Goal: Transaction & Acquisition: Purchase product/service

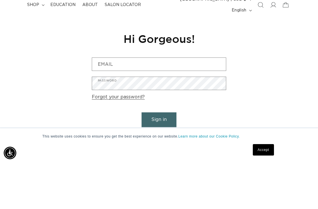
scroll to position [0, 277]
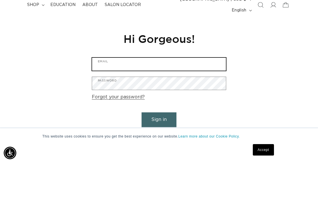
type input "lnknlogz@aol.com"
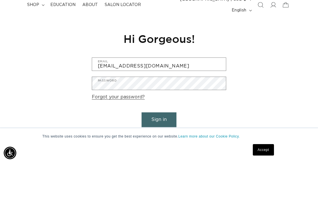
click at [159, 158] on button "Sign in" at bounding box center [159, 165] width 35 height 15
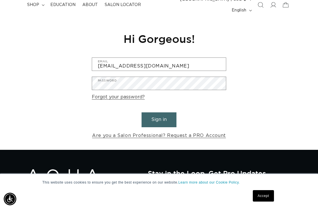
click at [164, 112] on button "Sign in" at bounding box center [159, 119] width 35 height 15
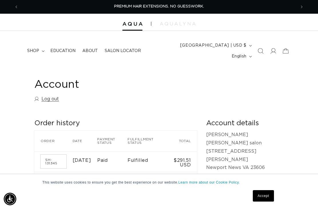
click at [37, 51] on summary "shop" at bounding box center [35, 51] width 23 height 12
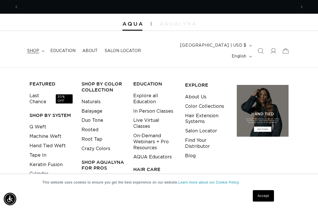
scroll to position [0, 277]
click at [42, 122] on link "Q Weft" at bounding box center [37, 126] width 17 height 9
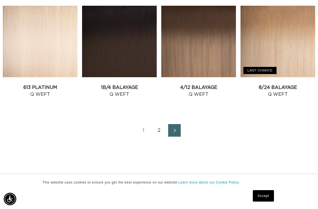
scroll to position [0, 555]
click at [178, 124] on link "Next page" at bounding box center [174, 130] width 13 height 13
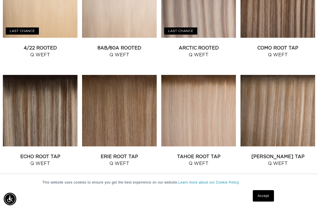
scroll to position [0, 277]
click at [295, 153] on link "Victoria Root Tap Q Weft" at bounding box center [278, 160] width 75 height 14
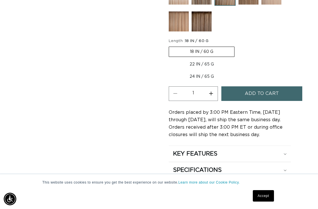
scroll to position [0, 555]
click at [212, 87] on button "Increase quantity for [PERSON_NAME] Tap - Q Weft" at bounding box center [211, 93] width 13 height 15
type input "2"
click at [269, 86] on span "Add to cart" at bounding box center [262, 93] width 34 height 15
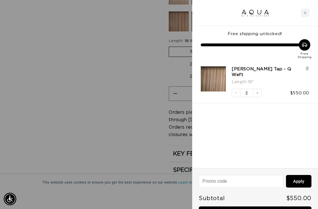
click at [306, 14] on icon "Close cart" at bounding box center [305, 12] width 3 height 3
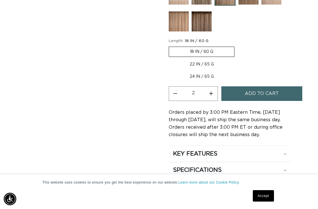
scroll to position [0, 0]
click at [203, 60] on label "22 IN / 65 G Variant sold out or unavailable" at bounding box center [202, 64] width 66 height 10
click at [237, 46] on input "22 IN / 65 G Variant sold out or unavailable" at bounding box center [237, 45] width 0 height 0
radio input "true"
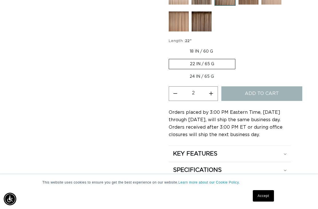
type input "1"
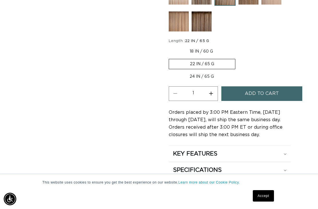
click at [265, 86] on span "Add to cart" at bounding box center [262, 93] width 34 height 15
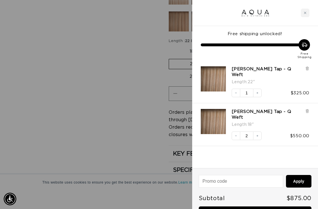
scroll to position [0, 555]
click at [259, 90] on button "Increase quantity" at bounding box center [257, 93] width 9 height 9
click at [307, 110] on icon at bounding box center [307, 111] width 1 height 3
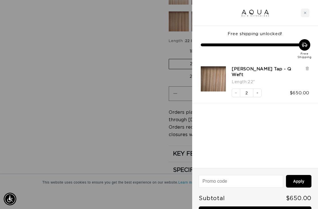
scroll to position [0, 555]
